Goal: Task Accomplishment & Management: Use online tool/utility

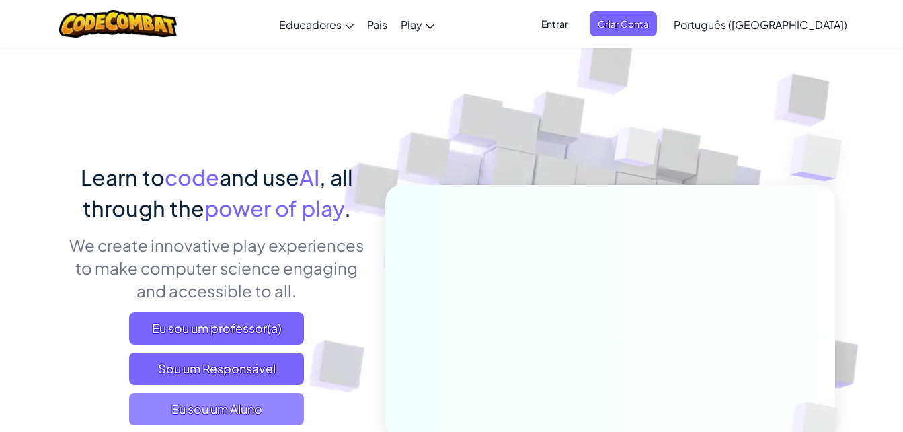
click at [246, 405] on span "Eu sou um Aluno" at bounding box center [216, 409] width 175 height 32
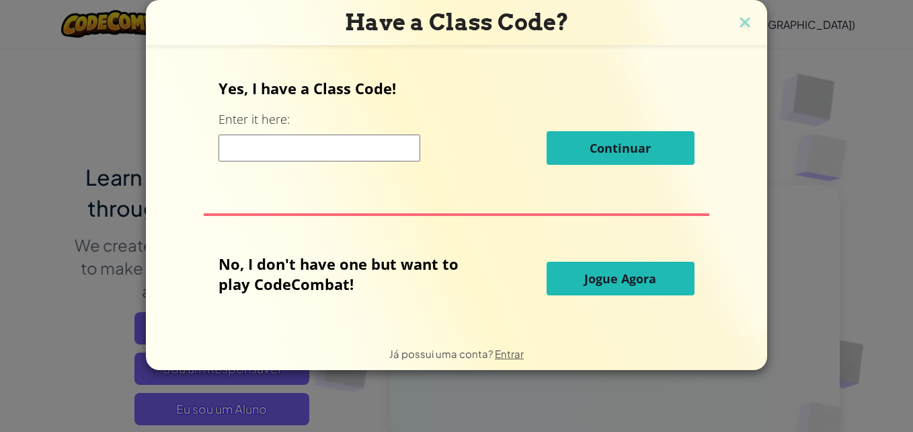
click at [267, 147] on input at bounding box center [320, 148] width 202 height 27
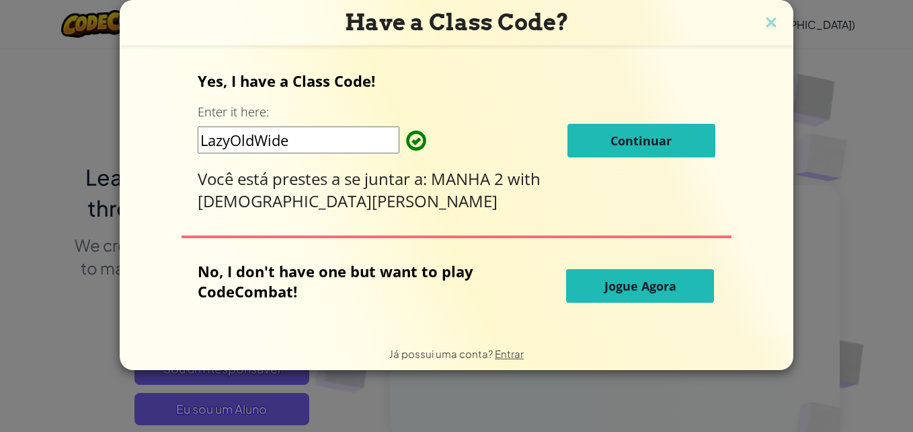
type input "LazyOldWide"
click at [626, 142] on span "Continuar" at bounding box center [641, 141] width 61 height 16
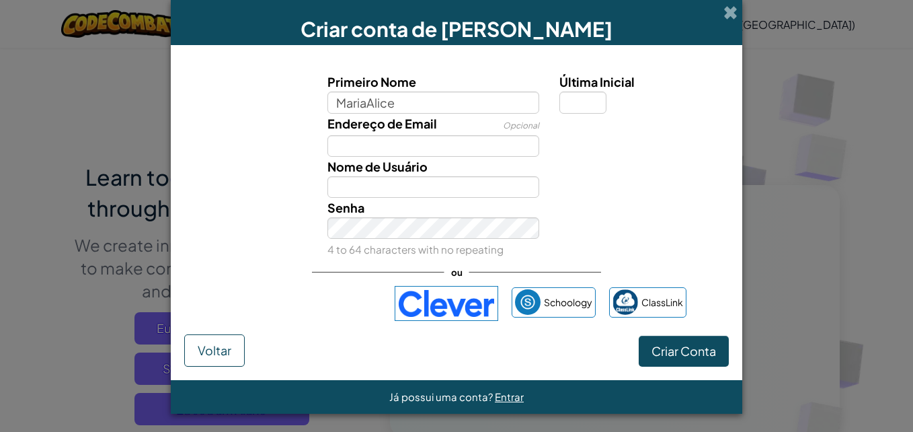
type input "MariaAlice"
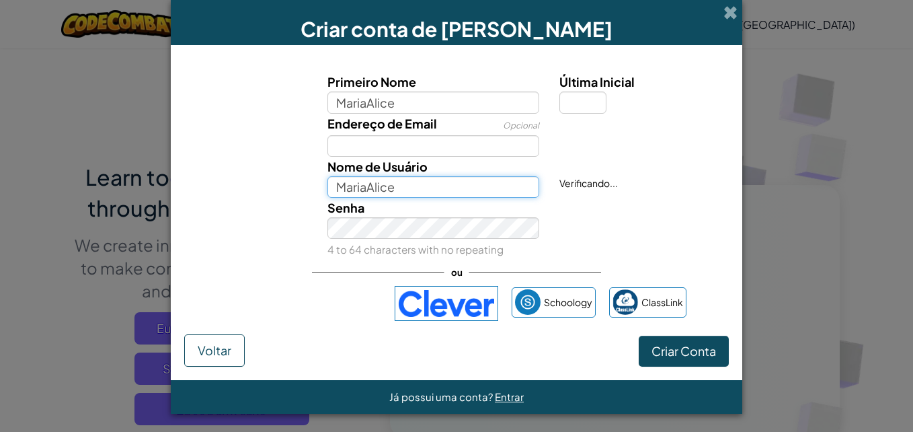
click at [391, 182] on input "MariaAlice" at bounding box center [434, 187] width 213 height 22
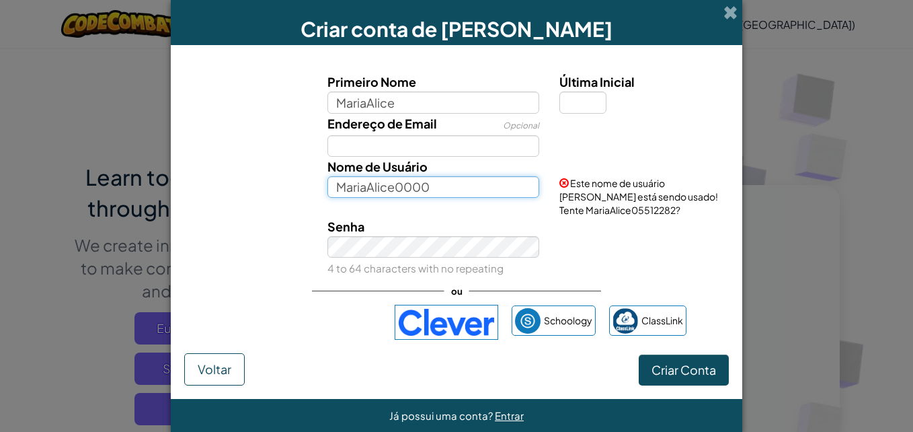
type input "MariaAlice0000"
click at [338, 124] on span "Endereço de Email" at bounding box center [383, 123] width 110 height 15
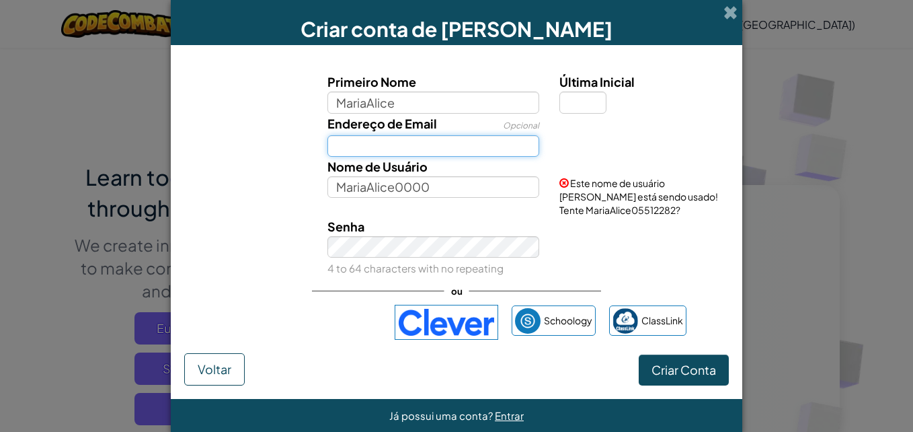
click at [338, 135] on input "Endereço de Email" at bounding box center [434, 146] width 213 height 22
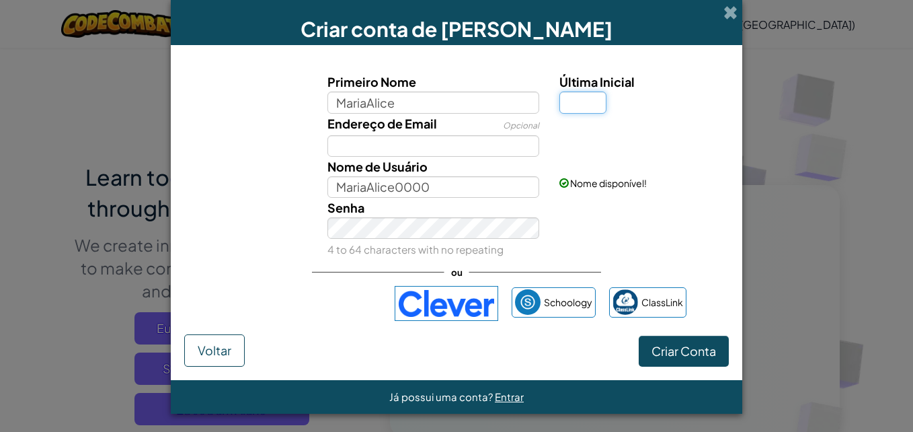
click at [580, 92] on input "Última Inicial" at bounding box center [583, 102] width 47 height 22
type input "a"
type input "MariaAliceA"
click at [691, 344] on span "Criar Conta" at bounding box center [684, 350] width 65 height 15
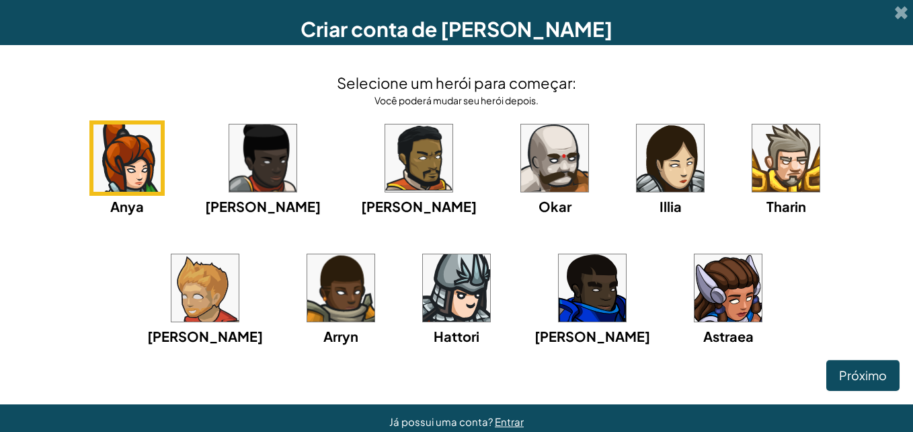
click at [94, 182] on img at bounding box center [127, 157] width 67 height 67
click at [109, 154] on img at bounding box center [127, 157] width 67 height 67
click at [126, 132] on img at bounding box center [127, 157] width 67 height 67
click at [114, 145] on img at bounding box center [127, 157] width 67 height 67
click at [121, 138] on img at bounding box center [127, 157] width 67 height 67
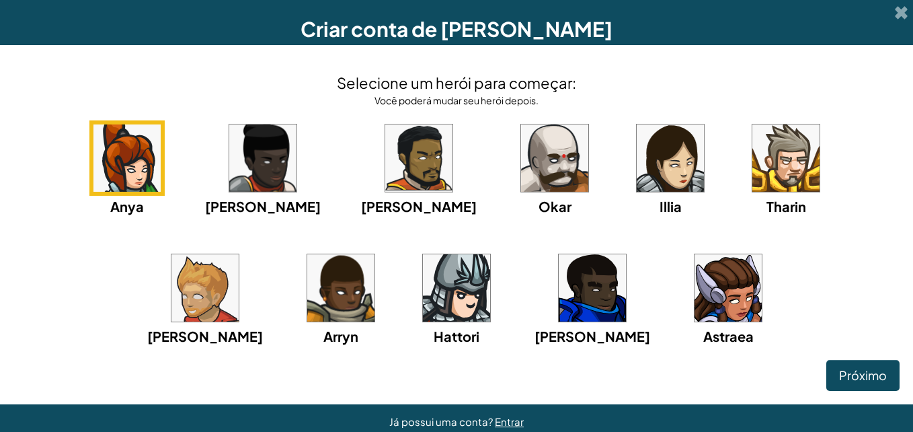
click at [120, 135] on img at bounding box center [127, 157] width 67 height 67
click at [114, 122] on div "Anya" at bounding box center [126, 168] width 75 height 96
click at [127, 178] on img at bounding box center [127, 157] width 67 height 67
click at [135, 173] on img at bounding box center [127, 157] width 67 height 67
click at [126, 169] on img at bounding box center [127, 157] width 67 height 67
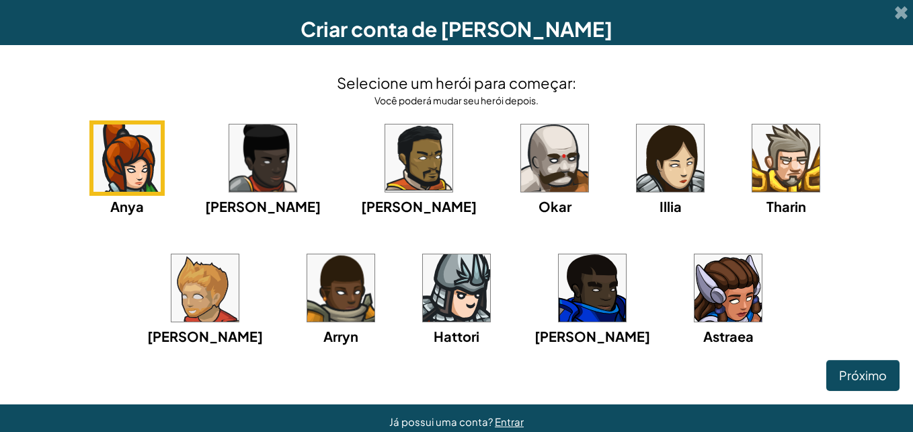
click at [111, 172] on img at bounding box center [127, 157] width 67 height 67
click at [109, 168] on img at bounding box center [127, 157] width 67 height 67
click at [116, 161] on img at bounding box center [127, 157] width 67 height 67
click at [118, 163] on img at bounding box center [127, 157] width 67 height 67
click at [110, 176] on img at bounding box center [127, 157] width 67 height 67
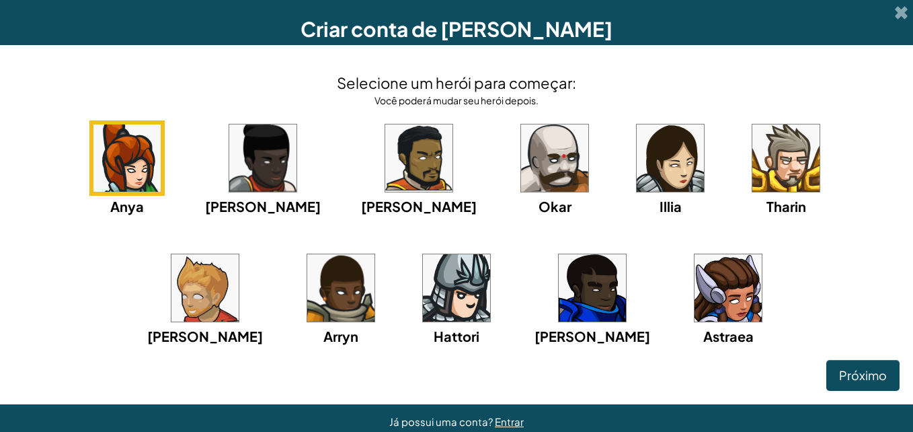
click at [115, 176] on img at bounding box center [127, 157] width 67 height 67
click at [120, 172] on img at bounding box center [127, 157] width 67 height 67
click at [120, 173] on img at bounding box center [127, 157] width 67 height 67
click at [126, 172] on img at bounding box center [127, 157] width 67 height 67
click at [118, 181] on img at bounding box center [127, 157] width 67 height 67
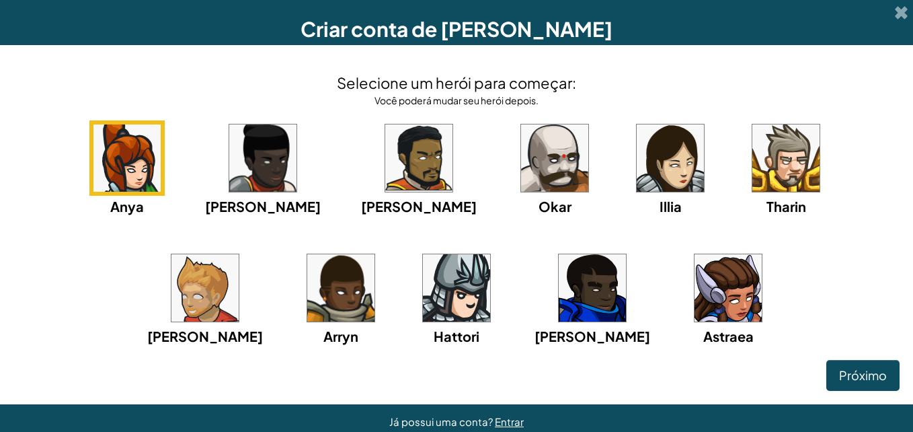
click at [126, 175] on img at bounding box center [127, 157] width 67 height 67
click at [121, 180] on img at bounding box center [127, 157] width 67 height 67
click at [129, 168] on img at bounding box center [127, 157] width 67 height 67
click at [122, 168] on img at bounding box center [127, 157] width 67 height 67
click at [114, 165] on img at bounding box center [127, 157] width 67 height 67
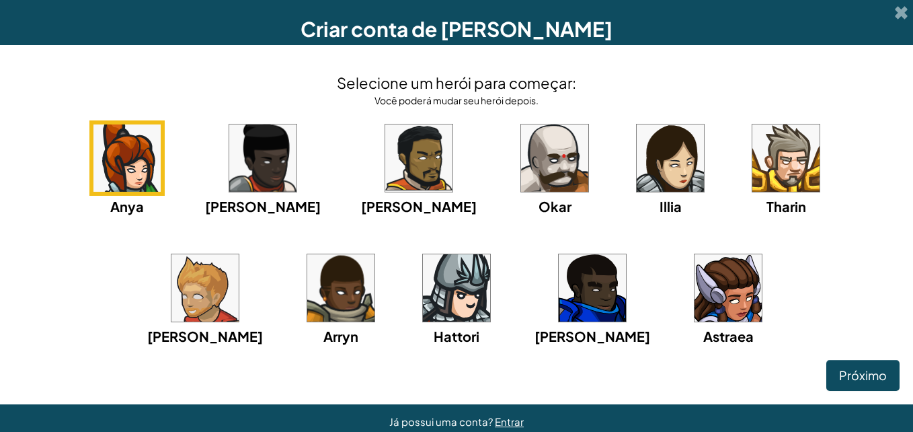
click at [120, 161] on img at bounding box center [127, 157] width 67 height 67
click at [128, 154] on img at bounding box center [127, 157] width 67 height 67
click at [136, 157] on img at bounding box center [127, 157] width 67 height 67
click at [131, 166] on img at bounding box center [127, 157] width 67 height 67
click at [136, 146] on img at bounding box center [127, 157] width 67 height 67
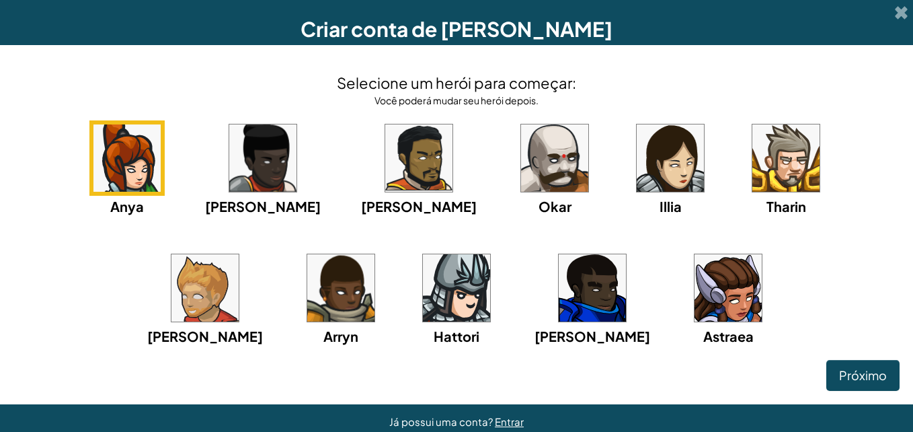
click at [133, 157] on img at bounding box center [127, 157] width 67 height 67
click at [133, 158] on img at bounding box center [127, 157] width 67 height 67
click at [128, 167] on img at bounding box center [127, 157] width 67 height 67
click at [126, 172] on img at bounding box center [127, 157] width 67 height 67
click at [129, 172] on img at bounding box center [127, 157] width 67 height 67
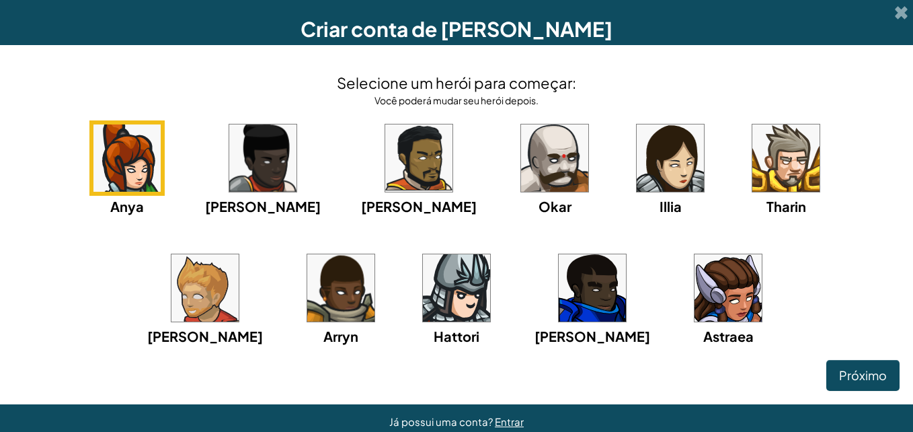
click at [126, 178] on img at bounding box center [127, 157] width 67 height 67
click at [127, 178] on img at bounding box center [127, 157] width 67 height 67
click at [126, 177] on img at bounding box center [127, 157] width 67 height 67
click at [126, 179] on img at bounding box center [127, 157] width 67 height 67
click at [127, 175] on img at bounding box center [127, 157] width 67 height 67
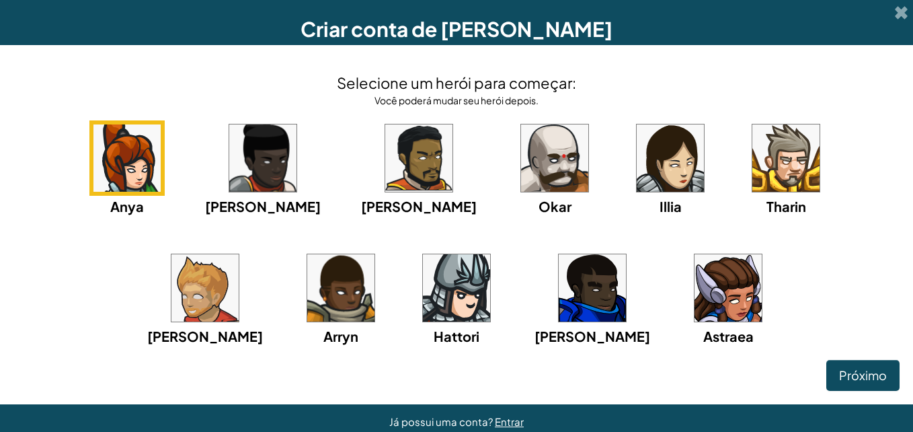
click at [695, 276] on img at bounding box center [728, 287] width 67 height 67
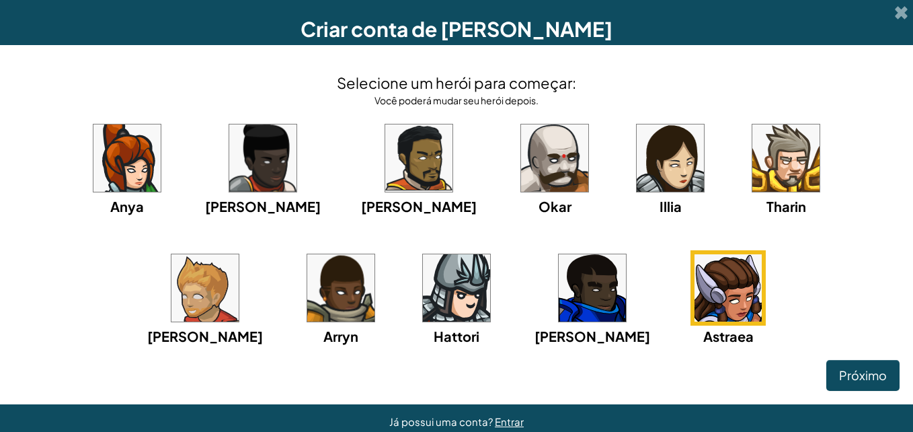
click at [113, 156] on img at bounding box center [127, 157] width 67 height 67
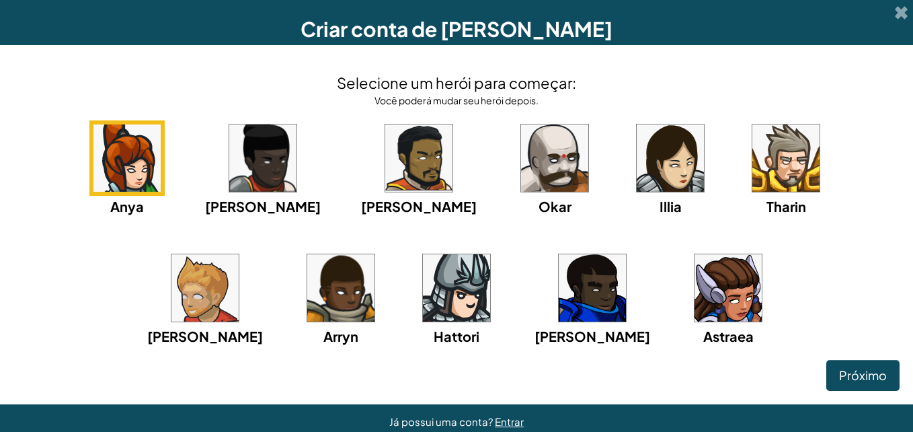
click at [695, 256] on img at bounding box center [728, 287] width 67 height 67
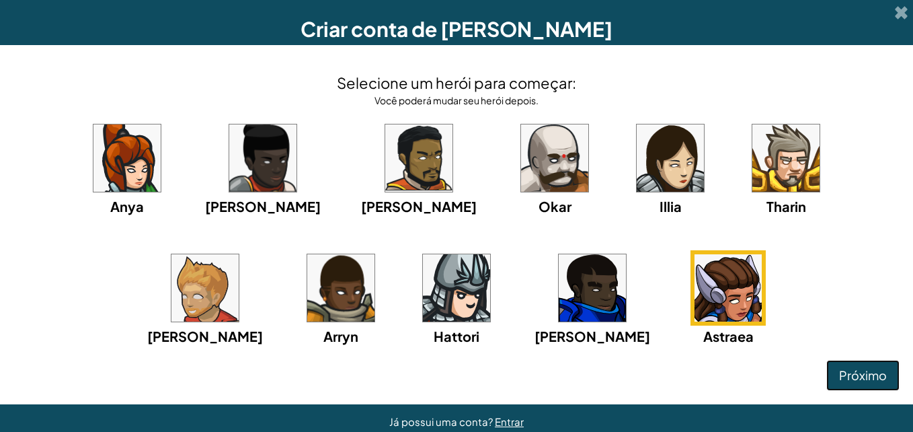
click at [854, 367] on button "Próximo" at bounding box center [863, 375] width 73 height 31
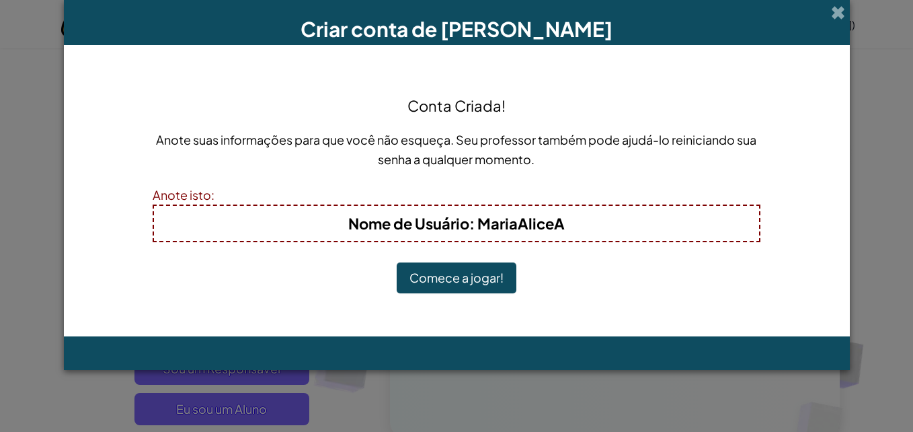
click at [449, 274] on button "Comece a jogar!" at bounding box center [457, 277] width 120 height 31
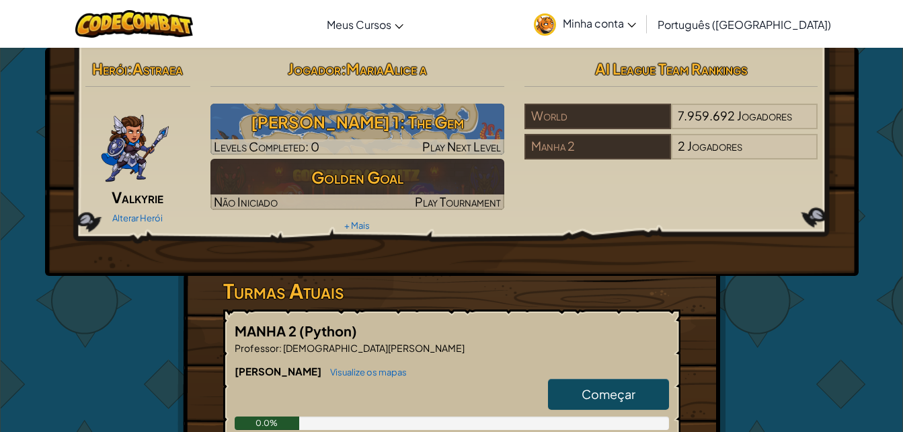
click at [581, 394] on link "Começar" at bounding box center [608, 394] width 121 height 31
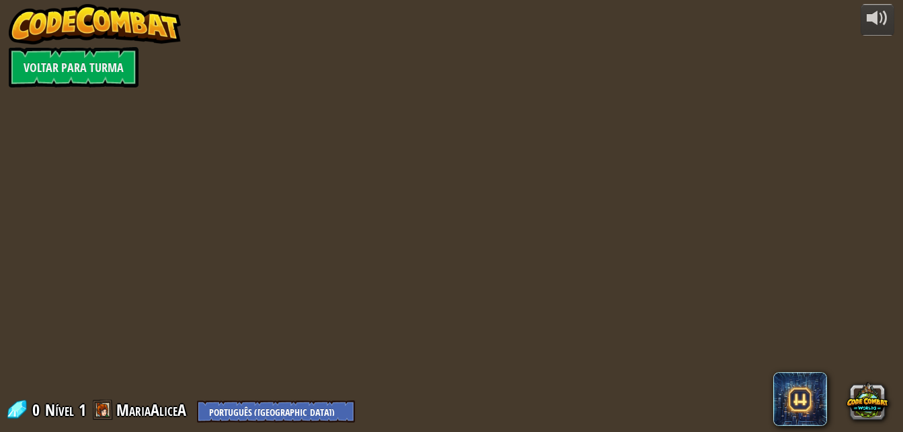
select select "pt-BR"
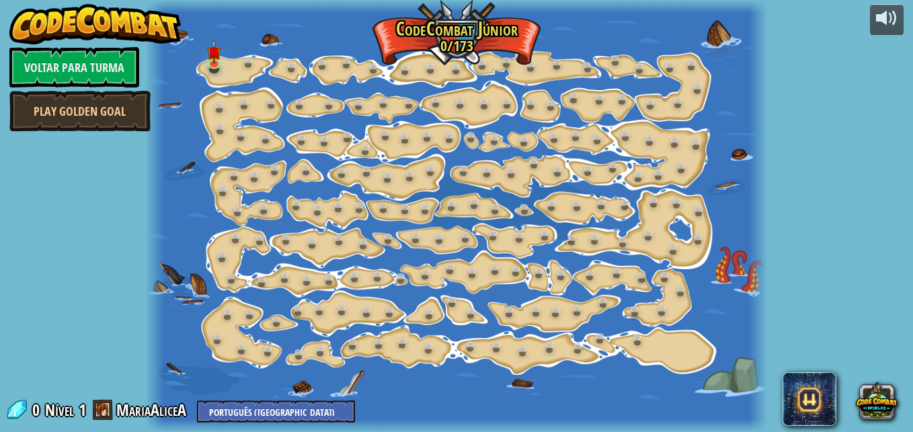
select select "pt-BR"
click at [236, 74] on div at bounding box center [456, 216] width 622 height 432
click at [210, 63] on link at bounding box center [216, 63] width 27 height 27
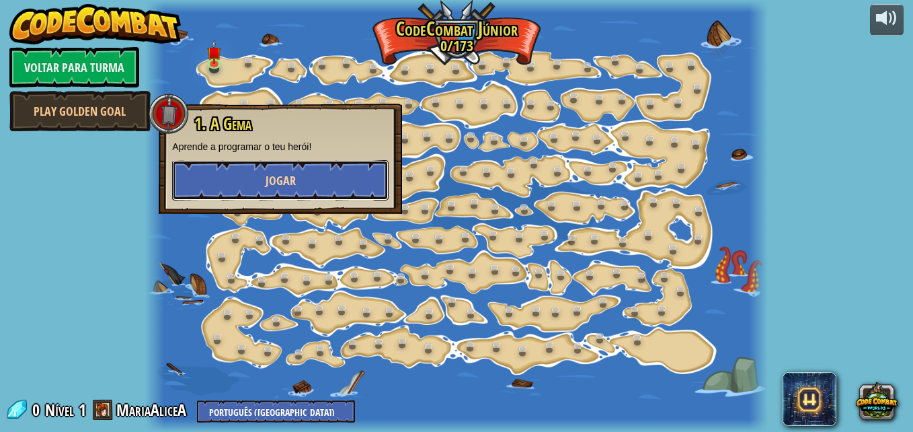
click at [246, 186] on button "Jogar" at bounding box center [280, 180] width 217 height 40
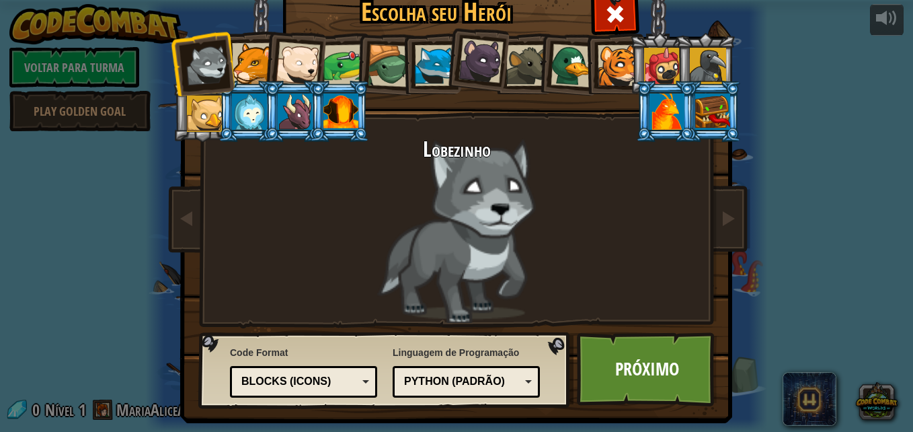
click at [419, 78] on div at bounding box center [435, 65] width 41 height 41
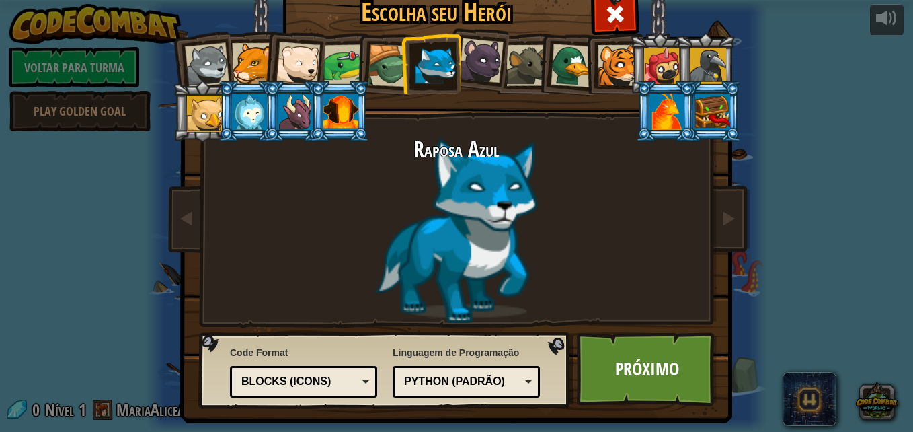
click at [621, 76] on div at bounding box center [618, 65] width 41 height 41
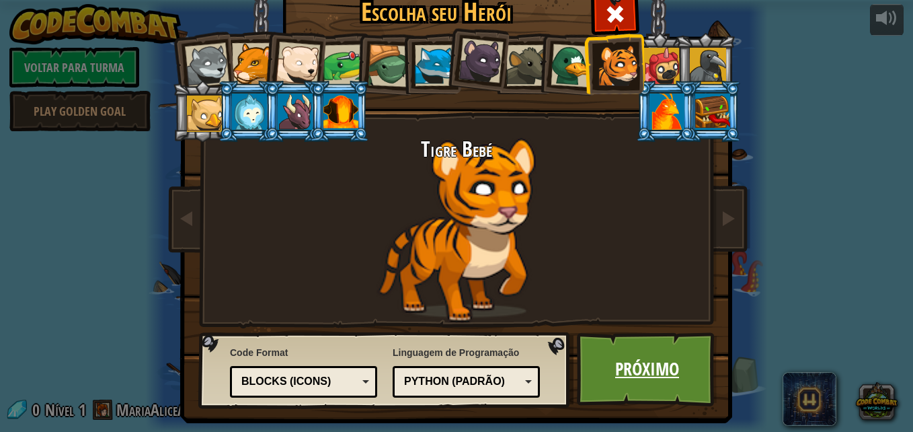
click at [670, 363] on link "Próximo" at bounding box center [647, 369] width 141 height 74
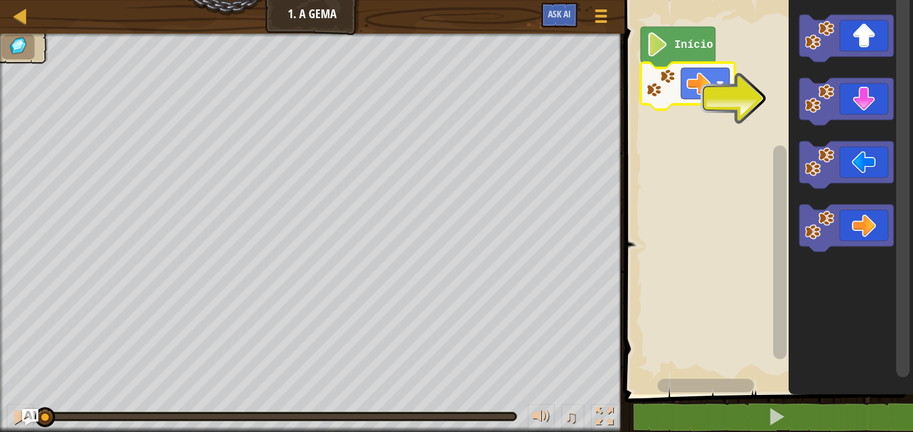
click at [735, 81] on icon "Espaço de trabalho do Blockly" at bounding box center [688, 86] width 94 height 47
click at [765, 95] on rect "Espaço de trabalho do Blockly" at bounding box center [767, 193] width 293 height 401
click at [844, 111] on icon "Espaço de trabalho do Blockly" at bounding box center [847, 101] width 94 height 47
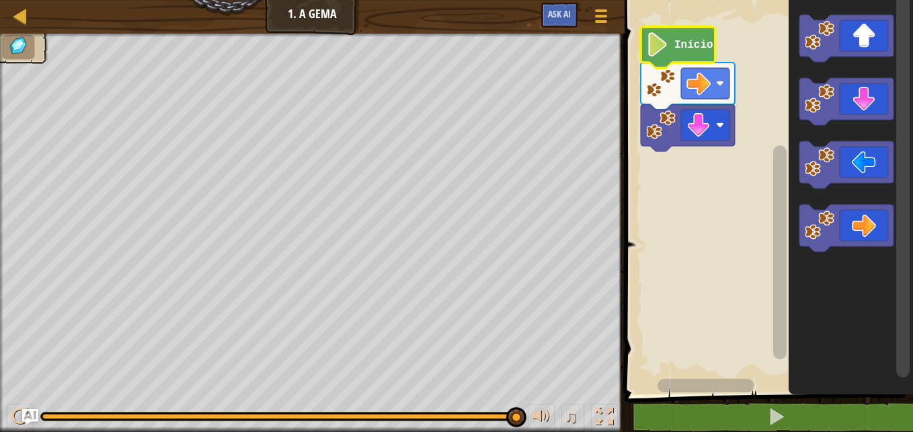
click at [661, 44] on image "Espaço de trabalho do Blockly" at bounding box center [657, 44] width 23 height 24
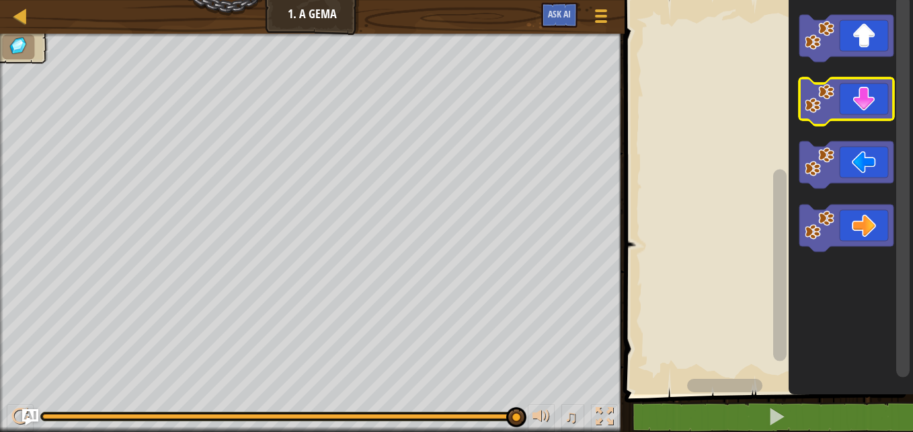
click at [831, 92] on image "Espaço de trabalho do Blockly" at bounding box center [820, 99] width 30 height 30
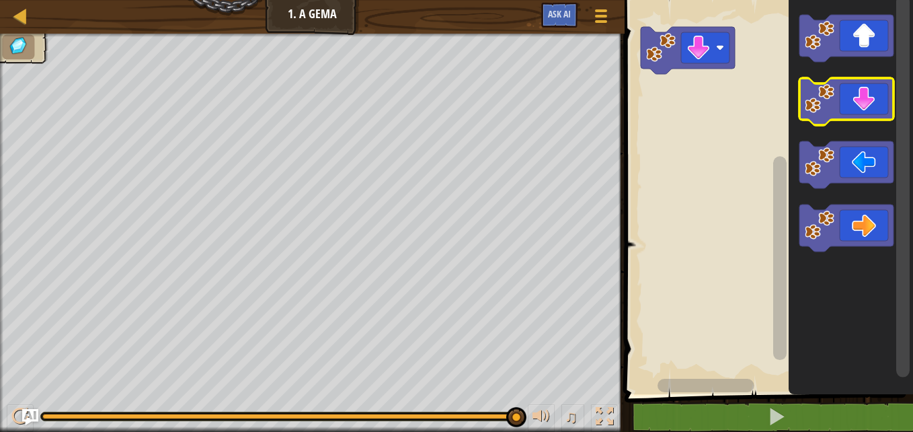
click at [856, 111] on icon "Espaço de trabalho do Blockly" at bounding box center [847, 101] width 94 height 47
click at [854, 106] on icon "Espaço de trabalho do Blockly" at bounding box center [847, 101] width 94 height 47
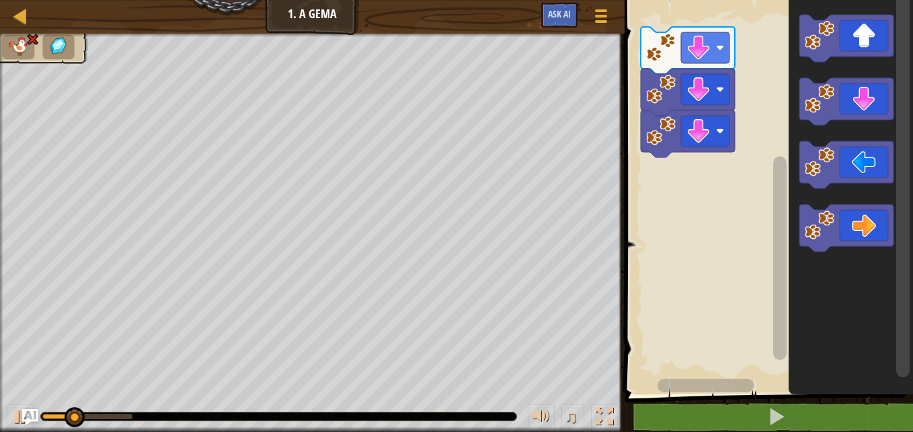
click at [855, 108] on icon "Espaço de trabalho do Blockly" at bounding box center [847, 101] width 94 height 47
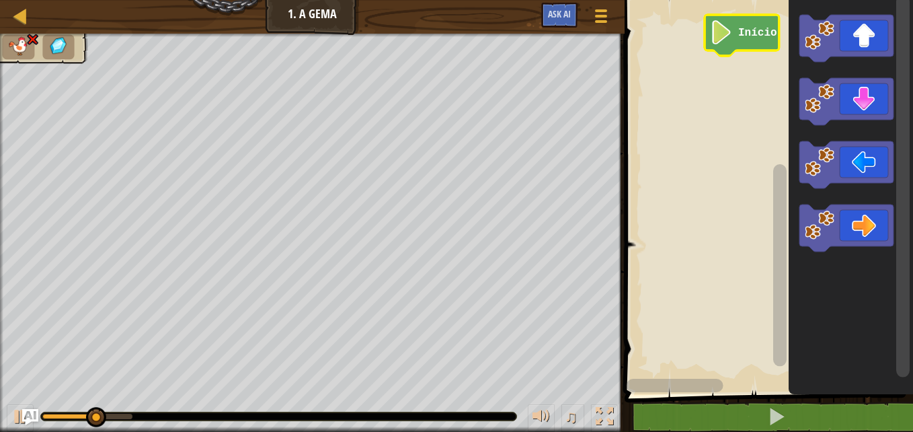
click at [762, 30] on text "Início" at bounding box center [758, 33] width 39 height 12
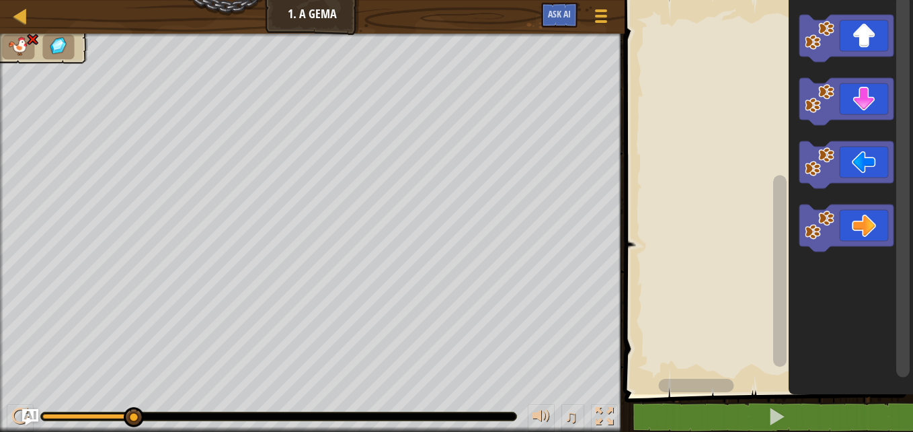
click at [853, 96] on icon "Espaço de trabalho do Blockly" at bounding box center [847, 101] width 94 height 47
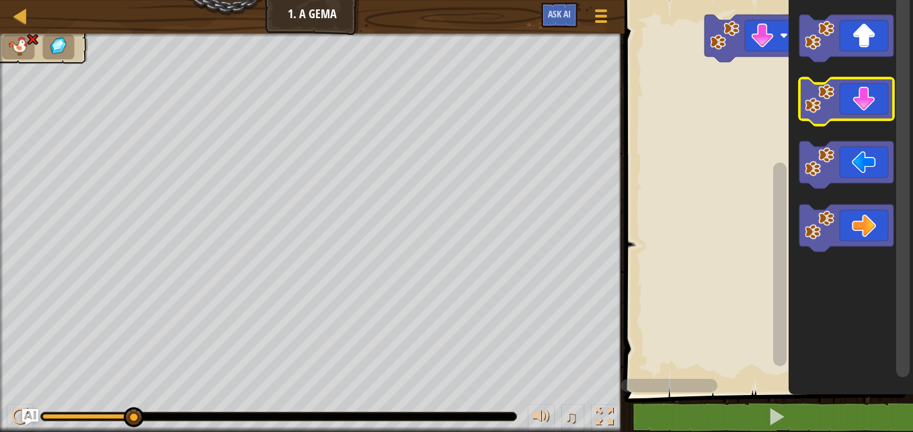
click at [862, 96] on icon "Espaço de trabalho do Blockly" at bounding box center [847, 101] width 94 height 47
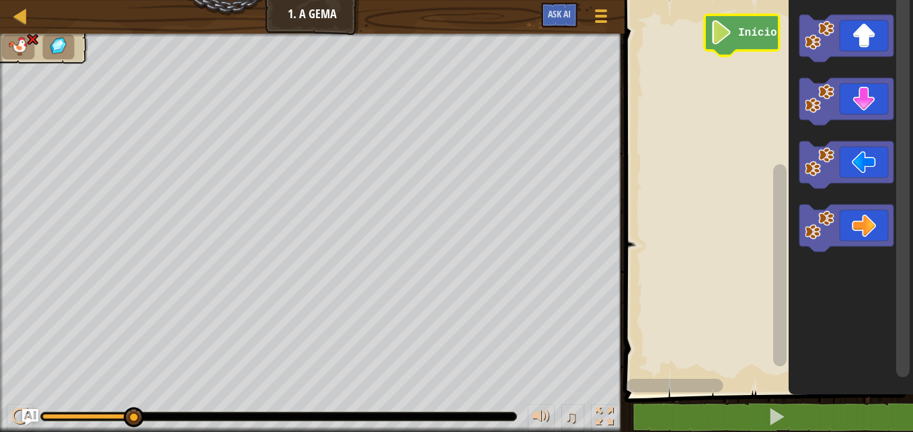
click at [739, 36] on text "Início" at bounding box center [758, 33] width 39 height 12
click at [883, 221] on icon "Espaço de trabalho do Blockly" at bounding box center [847, 227] width 94 height 47
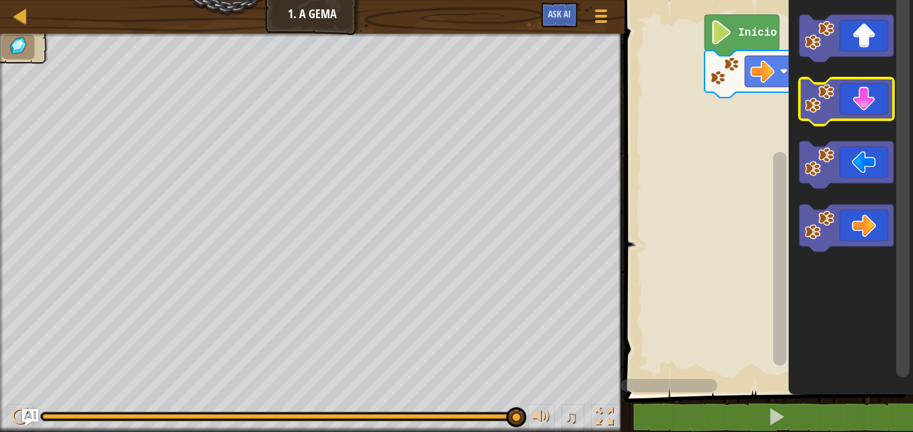
click at [868, 94] on icon "Espaço de trabalho do Blockly" at bounding box center [847, 101] width 94 height 47
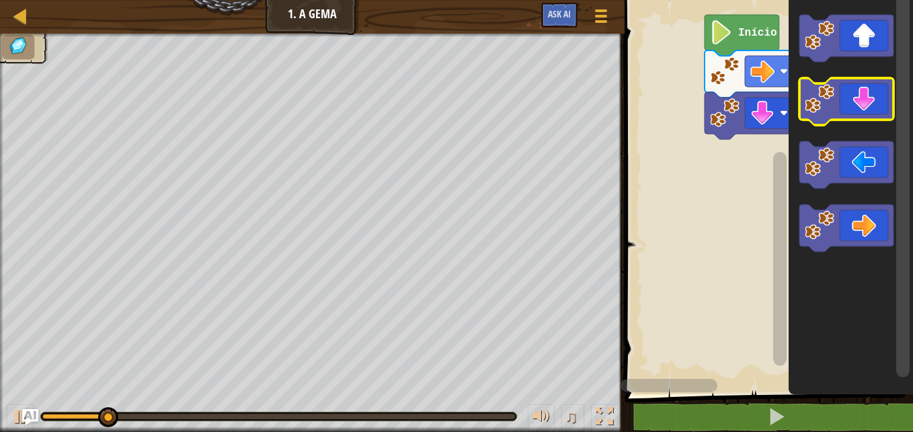
click at [870, 96] on icon "Espaço de trabalho do Blockly" at bounding box center [847, 101] width 94 height 47
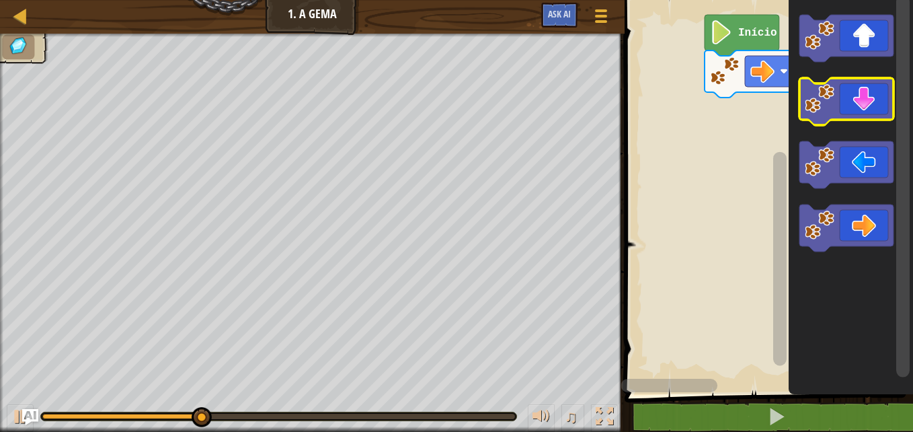
click at [839, 100] on icon "Espaço de trabalho do Blockly" at bounding box center [847, 101] width 94 height 47
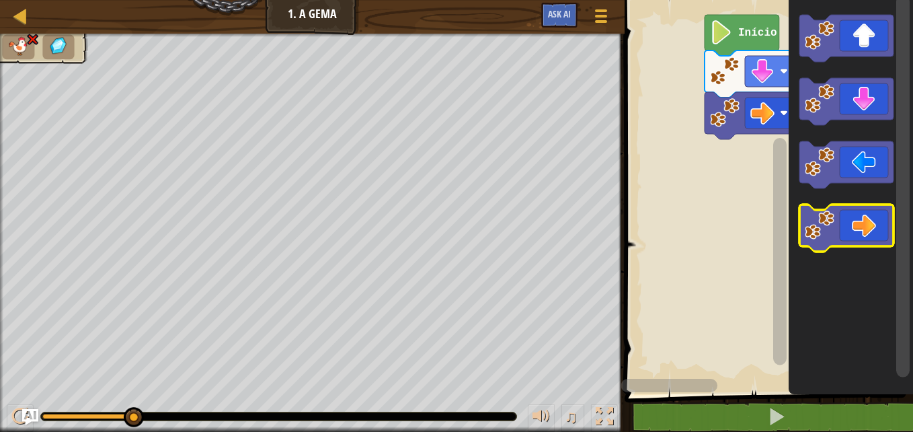
click at [871, 217] on icon "Espaço de trabalho do Blockly" at bounding box center [847, 227] width 94 height 47
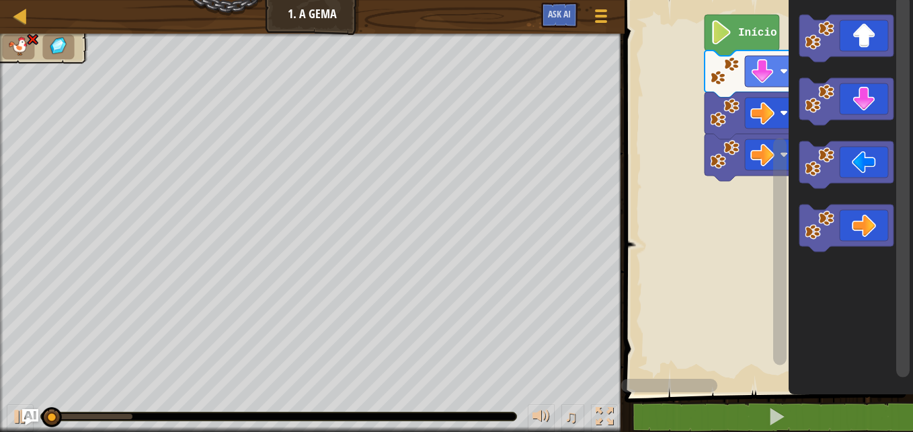
click at [877, 221] on icon "Espaço de trabalho do Blockly" at bounding box center [847, 227] width 94 height 47
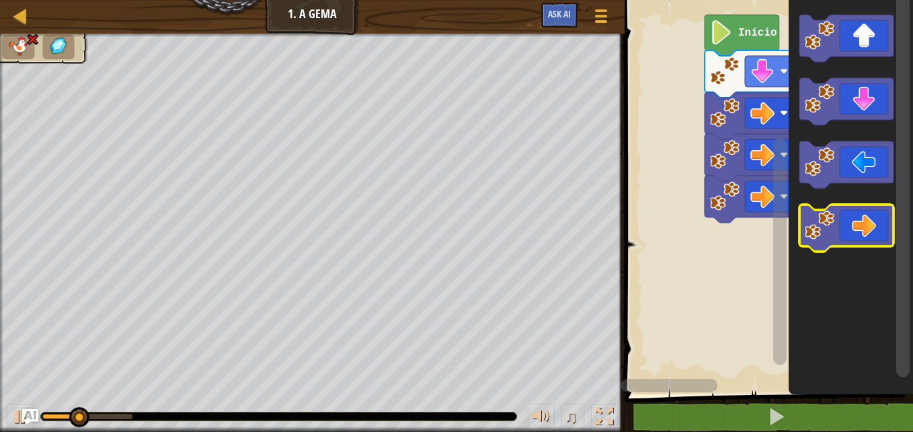
click at [866, 213] on icon "Espaço de trabalho do Blockly" at bounding box center [847, 227] width 94 height 47
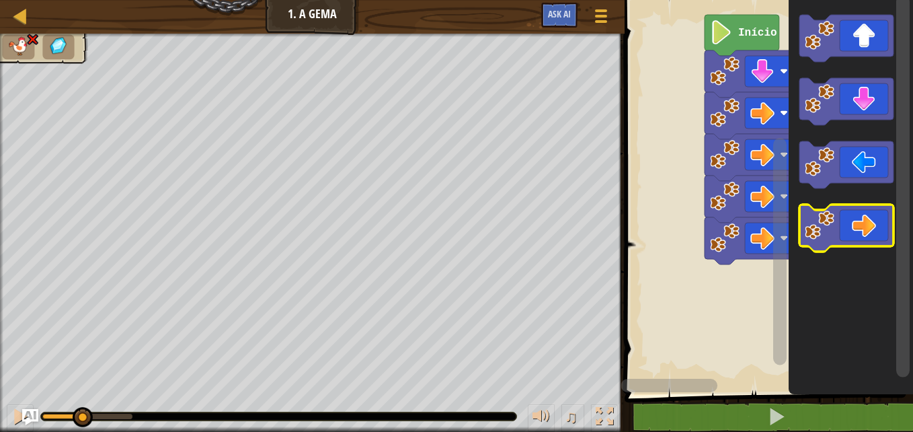
click at [862, 217] on icon "Espaço de trabalho do Blockly" at bounding box center [847, 227] width 94 height 47
click at [862, 213] on icon "Espaço de trabalho do Blockly" at bounding box center [847, 227] width 94 height 47
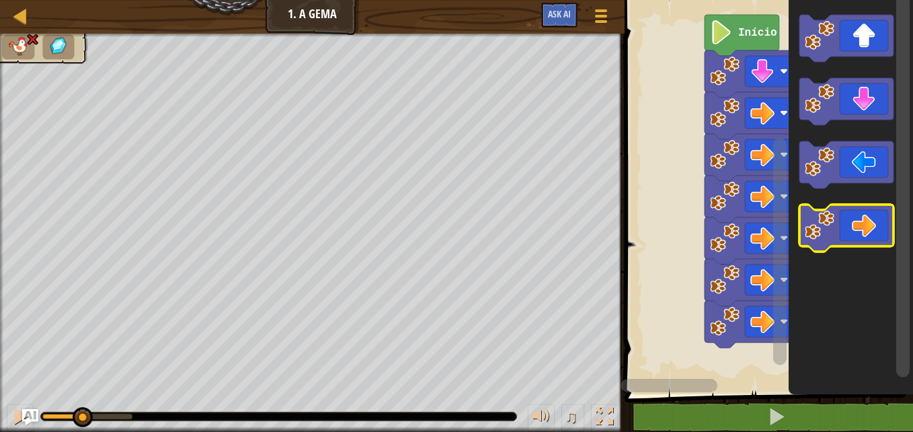
click at [862, 220] on icon "Espaço de trabalho do Blockly" at bounding box center [847, 227] width 94 height 47
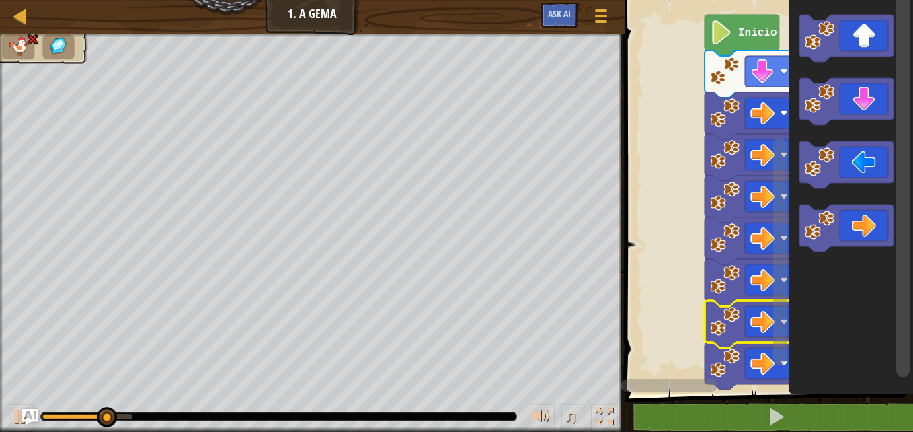
click at [761, 340] on icon "Espaço de trabalho do Blockly" at bounding box center [752, 324] width 94 height 47
click at [766, 354] on image "Espaço de trabalho do Blockly" at bounding box center [763, 363] width 24 height 24
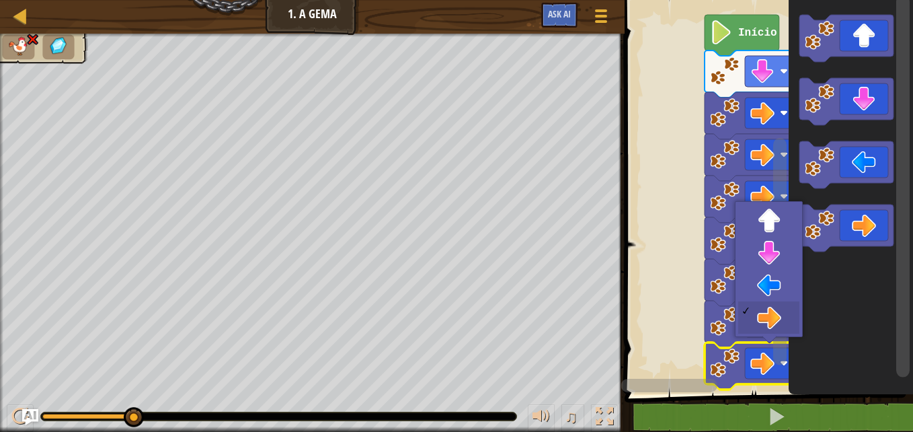
click at [765, 340] on icon "Espaço de trabalho do Blockly" at bounding box center [752, 324] width 94 height 47
click at [770, 315] on image "Espaço de trabalho do Blockly" at bounding box center [763, 321] width 24 height 24
click at [771, 314] on image "Espaço de trabalho do Blockly" at bounding box center [763, 321] width 24 height 24
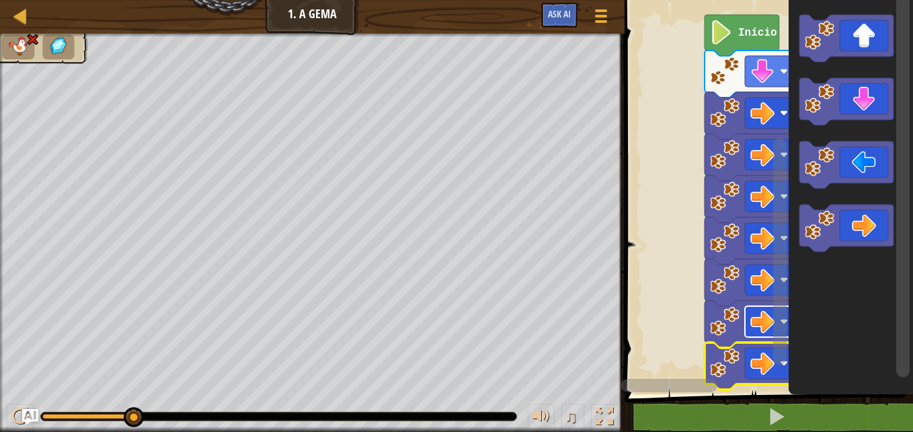
click at [0, 0] on div at bounding box center [0, 0] width 0 height 0
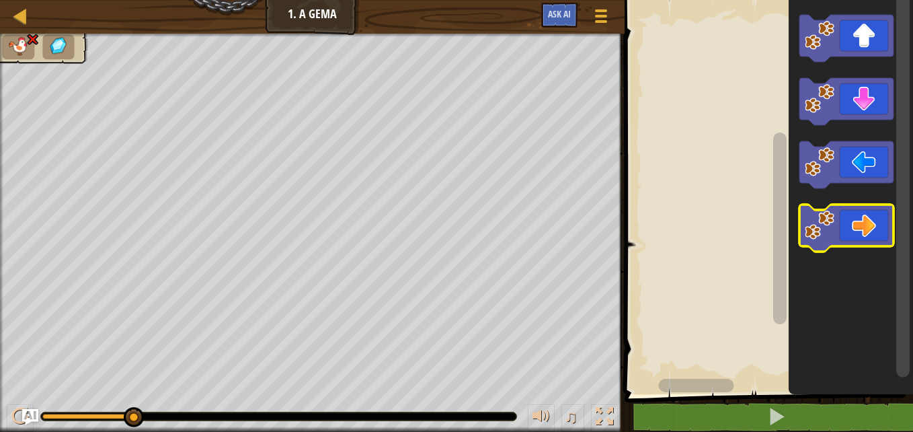
click at [876, 223] on icon "Espaço de trabalho do Blockly" at bounding box center [847, 227] width 94 height 47
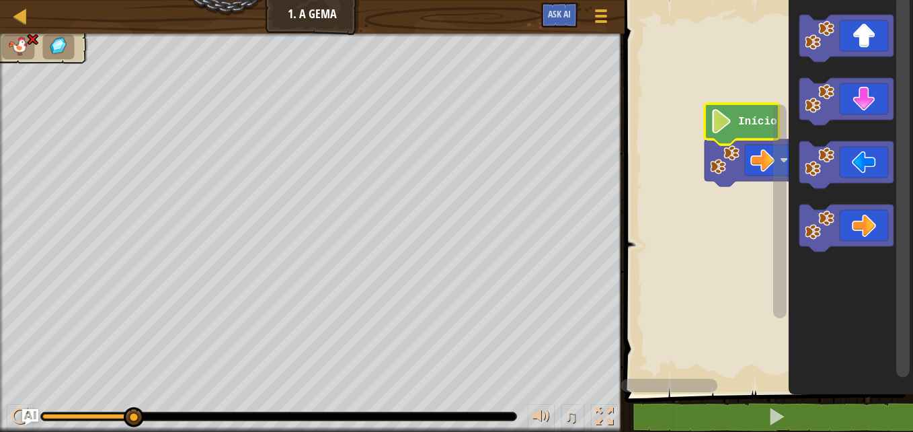
click at [749, 114] on icon "Espaço de trabalho do Blockly" at bounding box center [742, 124] width 75 height 41
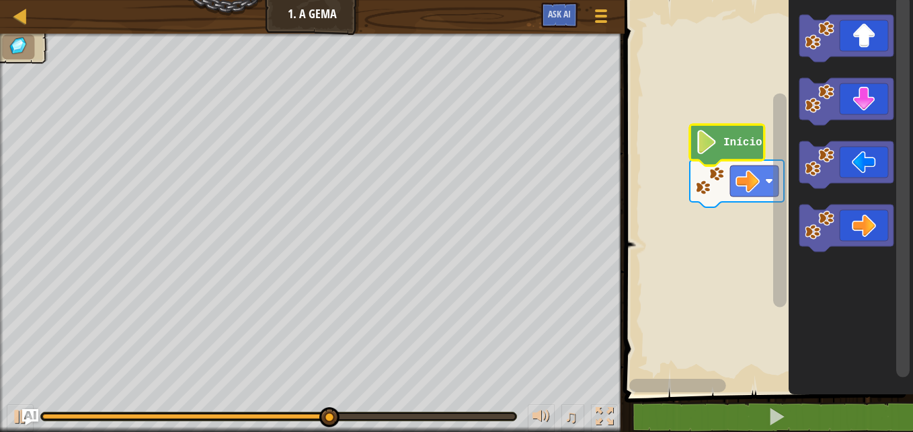
click at [735, 141] on text "Início" at bounding box center [743, 143] width 39 height 12
click at [733, 140] on text "Início" at bounding box center [743, 143] width 39 height 12
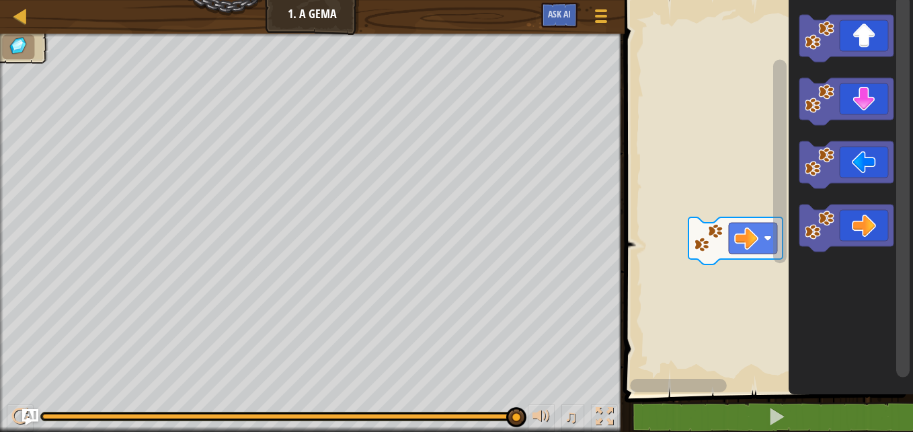
click at [871, 89] on icon "Espaço de trabalho do Blockly" at bounding box center [847, 101] width 94 height 47
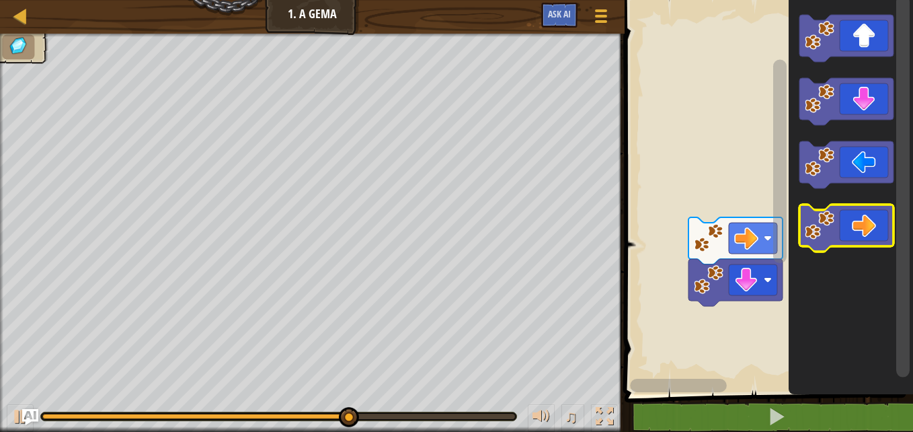
click at [881, 223] on icon "Espaço de trabalho do Blockly" at bounding box center [847, 227] width 94 height 47
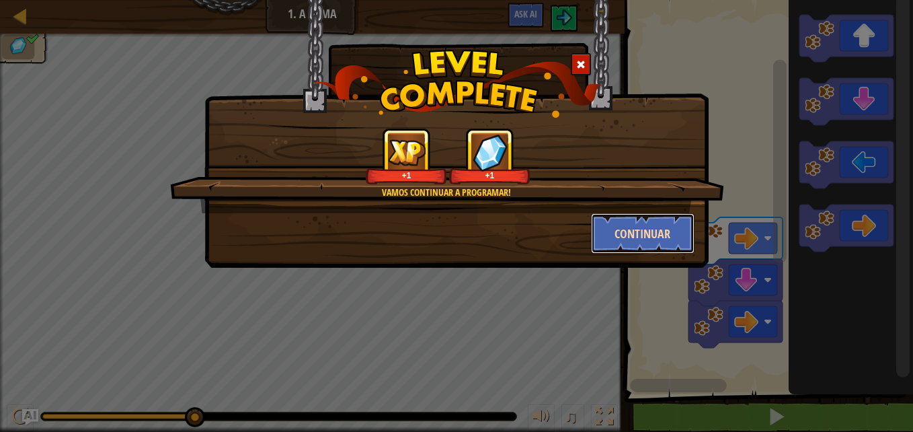
click at [666, 235] on button "Continuar" at bounding box center [643, 233] width 104 height 40
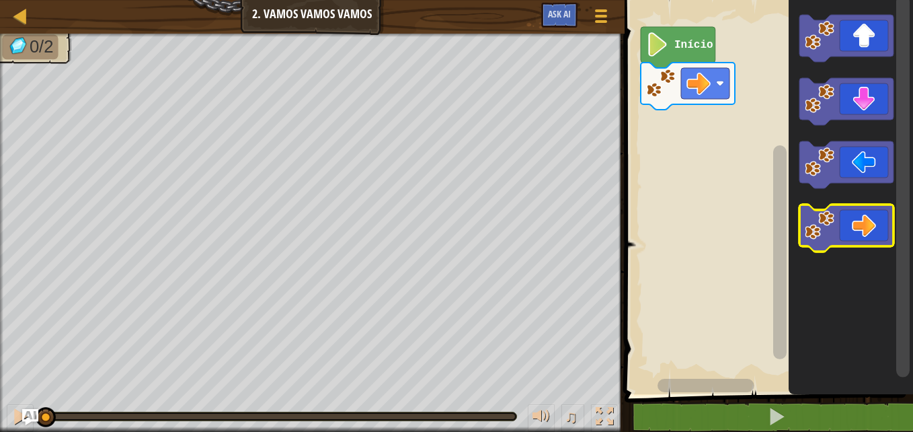
click at [862, 226] on icon "Espaço de trabalho do Blockly" at bounding box center [847, 227] width 94 height 47
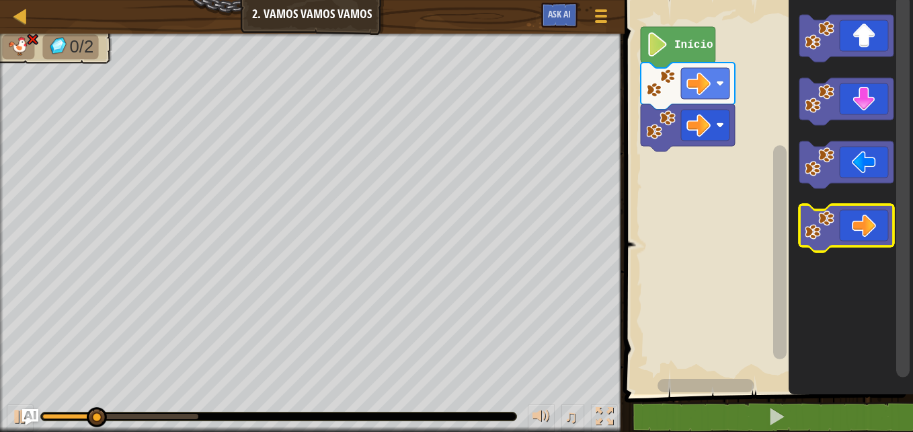
click at [867, 225] on icon "Espaço de trabalho do Blockly" at bounding box center [847, 227] width 94 height 47
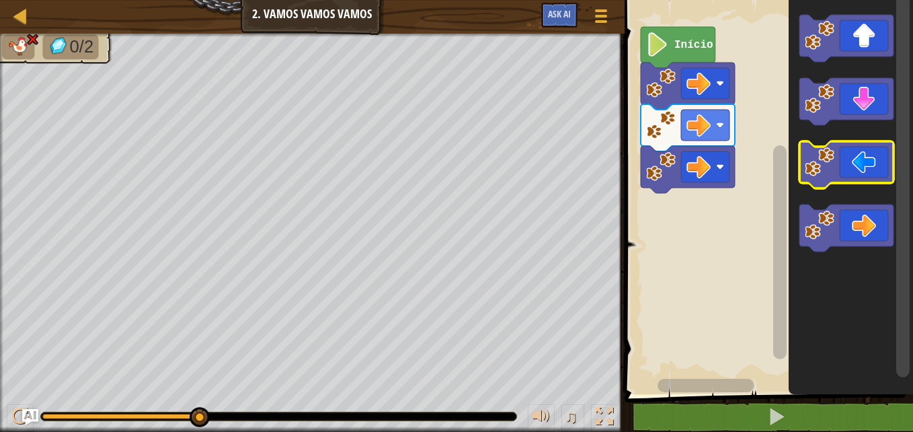
click at [852, 161] on icon "Espaço de trabalho do Blockly" at bounding box center [847, 164] width 94 height 47
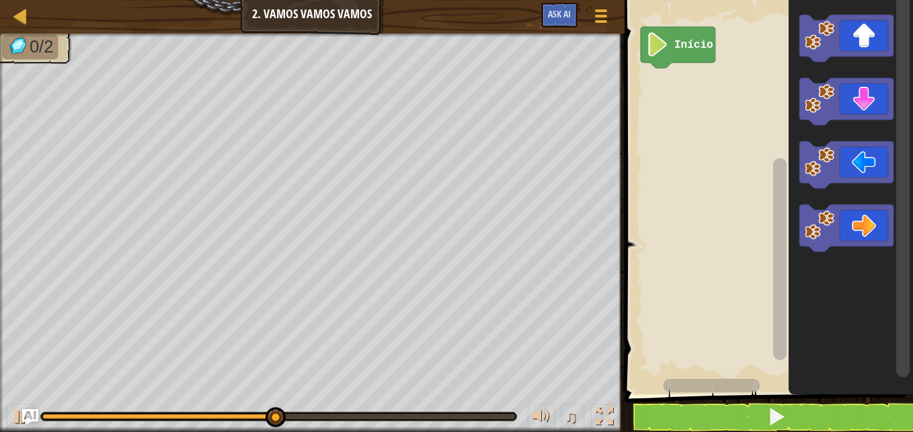
click at [876, 32] on icon "Espaço de trabalho do Blockly" at bounding box center [847, 38] width 94 height 47
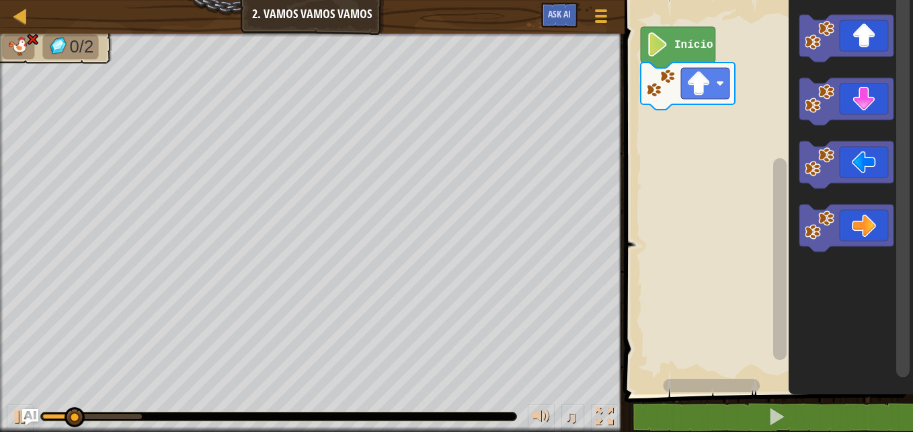
click at [873, 32] on icon "Espaço de trabalho do Blockly" at bounding box center [847, 38] width 94 height 47
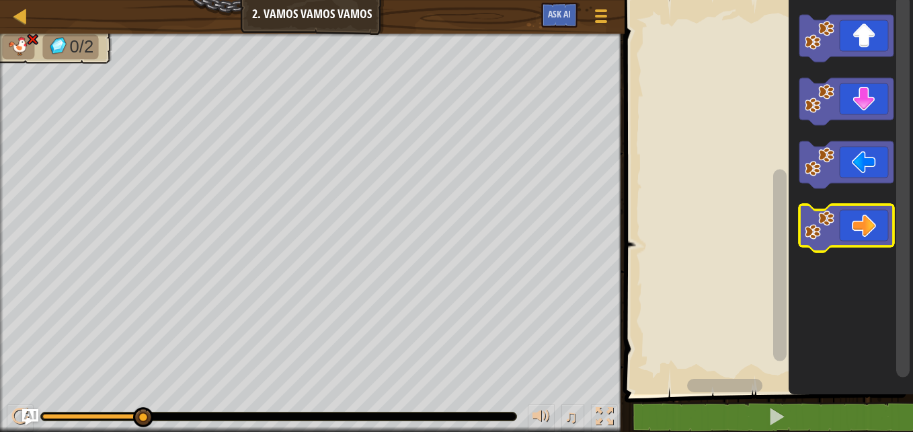
click at [868, 223] on icon "Espaço de trabalho do Blockly" at bounding box center [847, 227] width 94 height 47
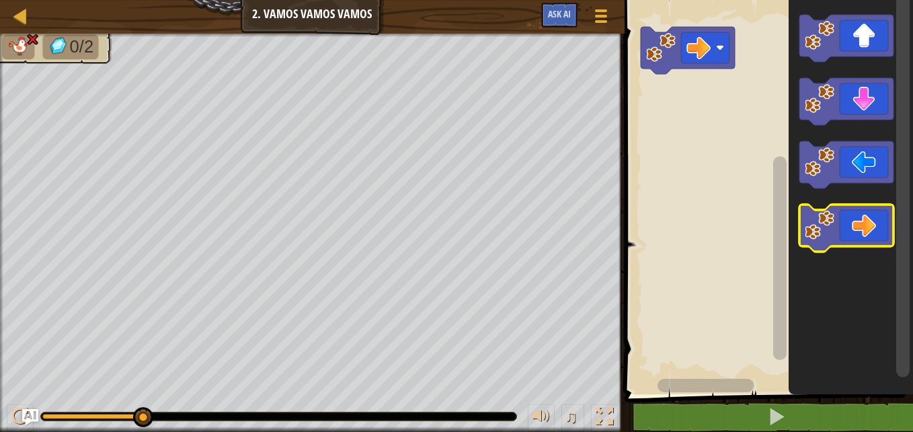
click at [874, 235] on icon "Espaço de trabalho do Blockly" at bounding box center [847, 227] width 94 height 47
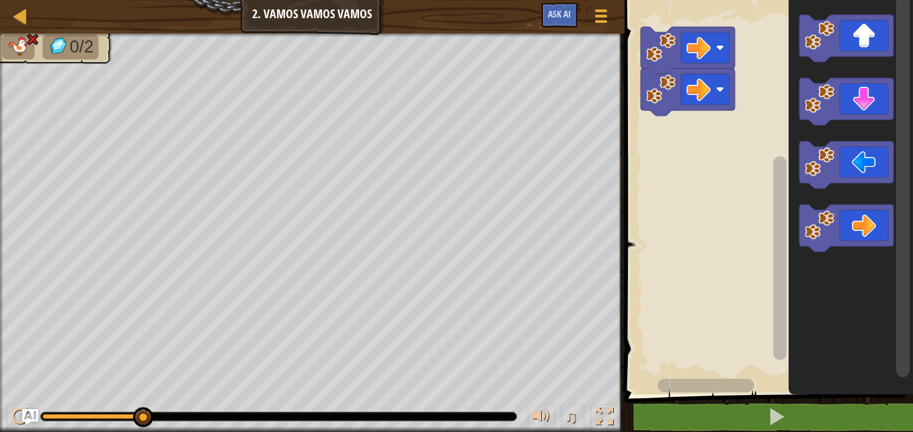
click at [878, 232] on icon "Espaço de trabalho do Blockly" at bounding box center [847, 227] width 94 height 47
click at [872, 225] on icon "Espaço de trabalho do Blockly" at bounding box center [847, 227] width 94 height 47
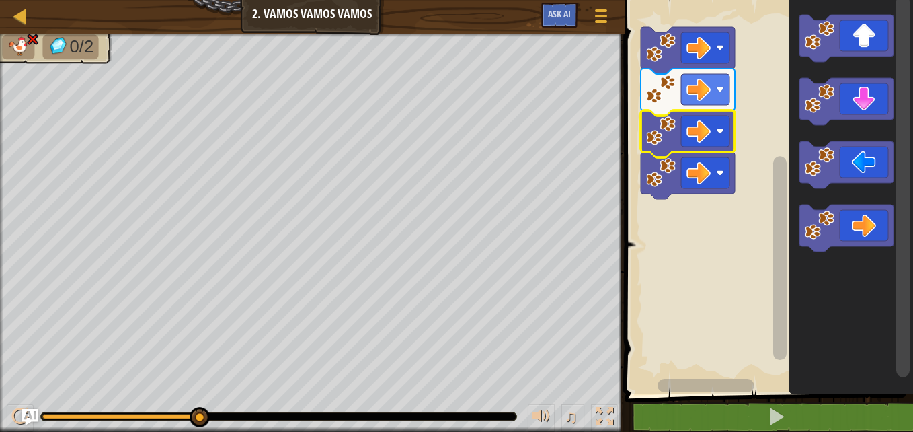
click at [711, 131] on rect "Espaço de trabalho do Blockly" at bounding box center [705, 131] width 48 height 31
